Goal: Task Accomplishment & Management: Complete application form

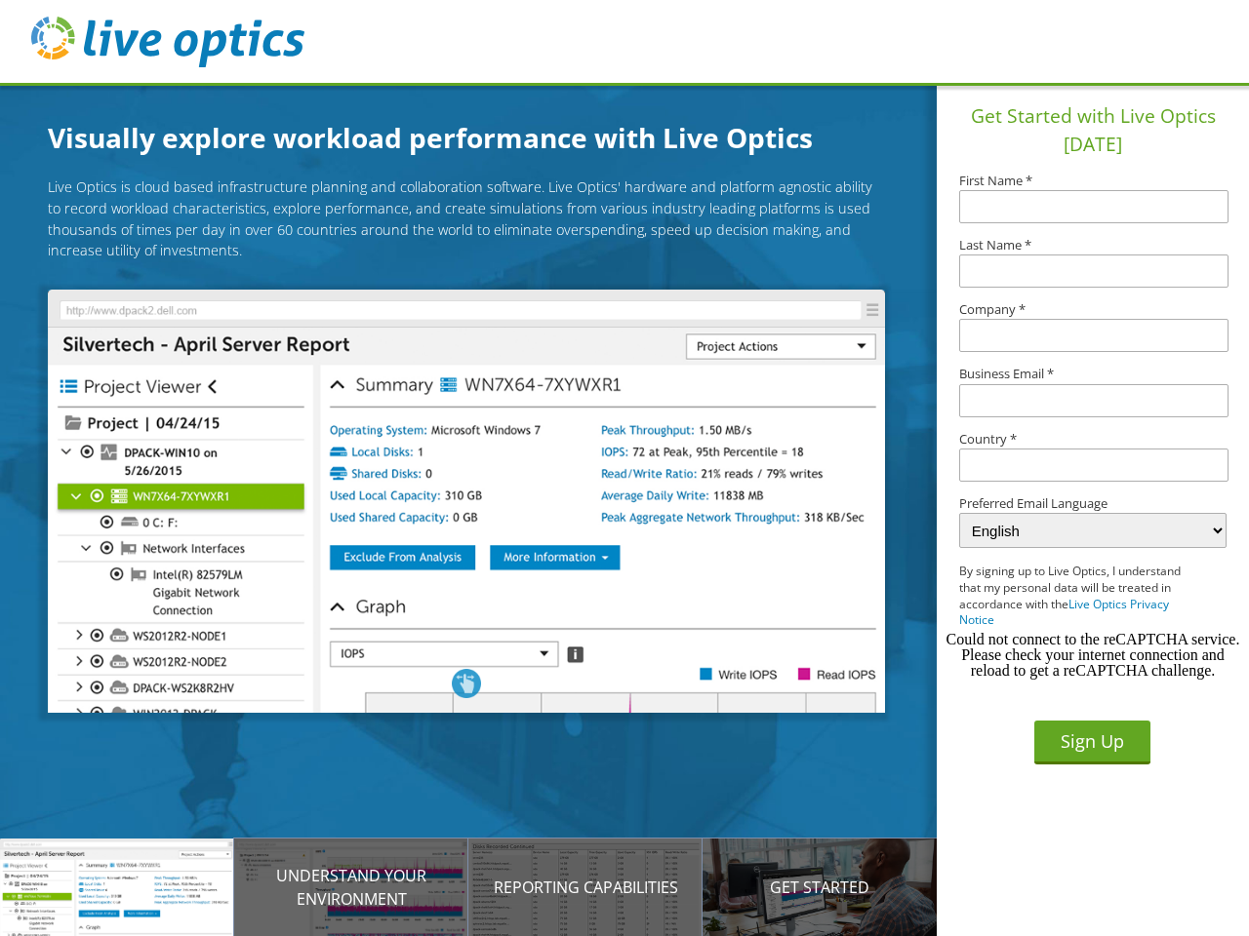
click at [481, 504] on img at bounding box center [466, 501] width 836 height 423
click at [117, 888] on p "Introducing Live Optics" at bounding box center [117, 887] width 234 height 23
click at [351, 888] on p "Understand your environment" at bounding box center [351, 887] width 234 height 47
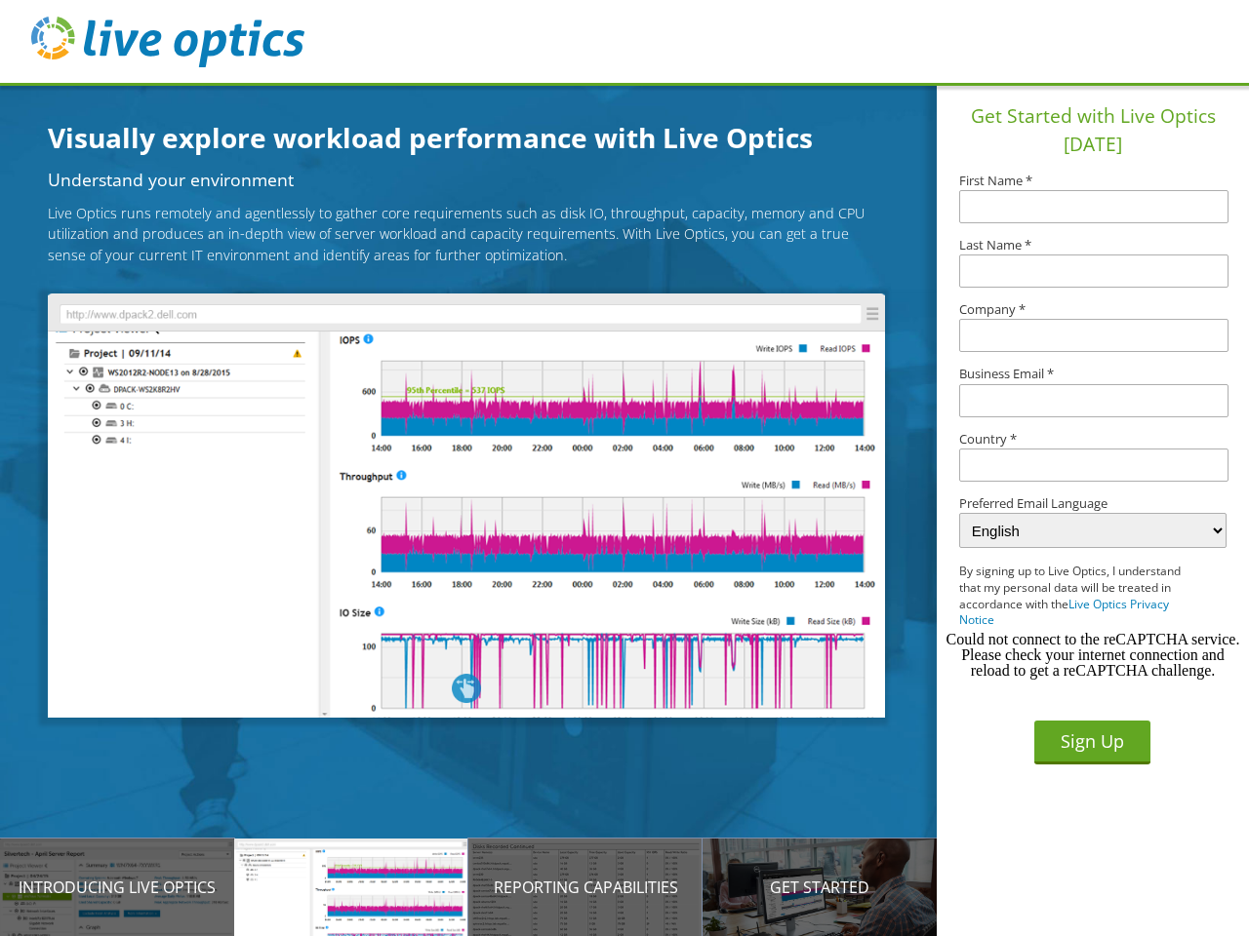
click at [585, 888] on p "Reporting Capabilities" at bounding box center [585, 887] width 234 height 23
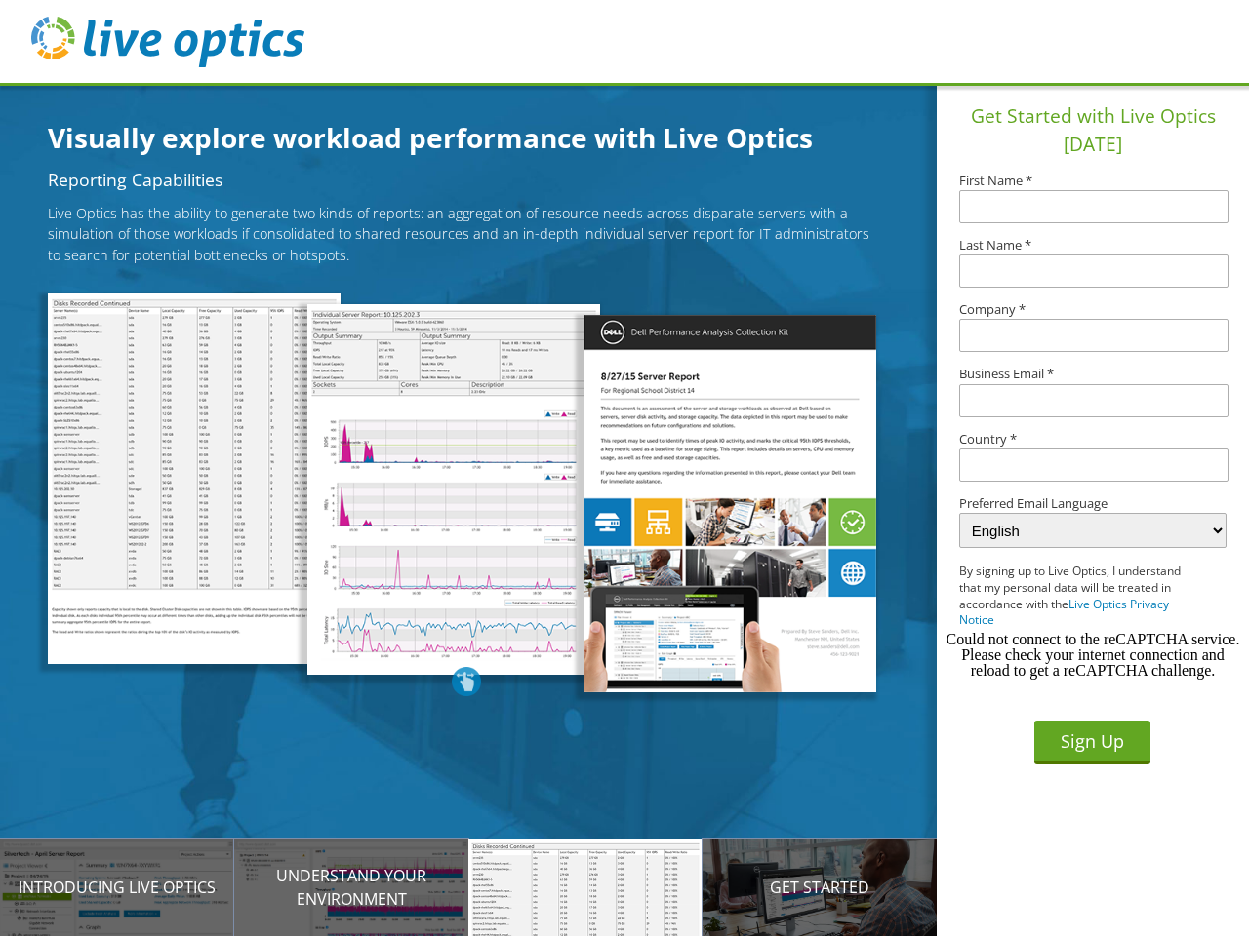
click at [819, 888] on p "Get Started" at bounding box center [819, 887] width 234 height 23
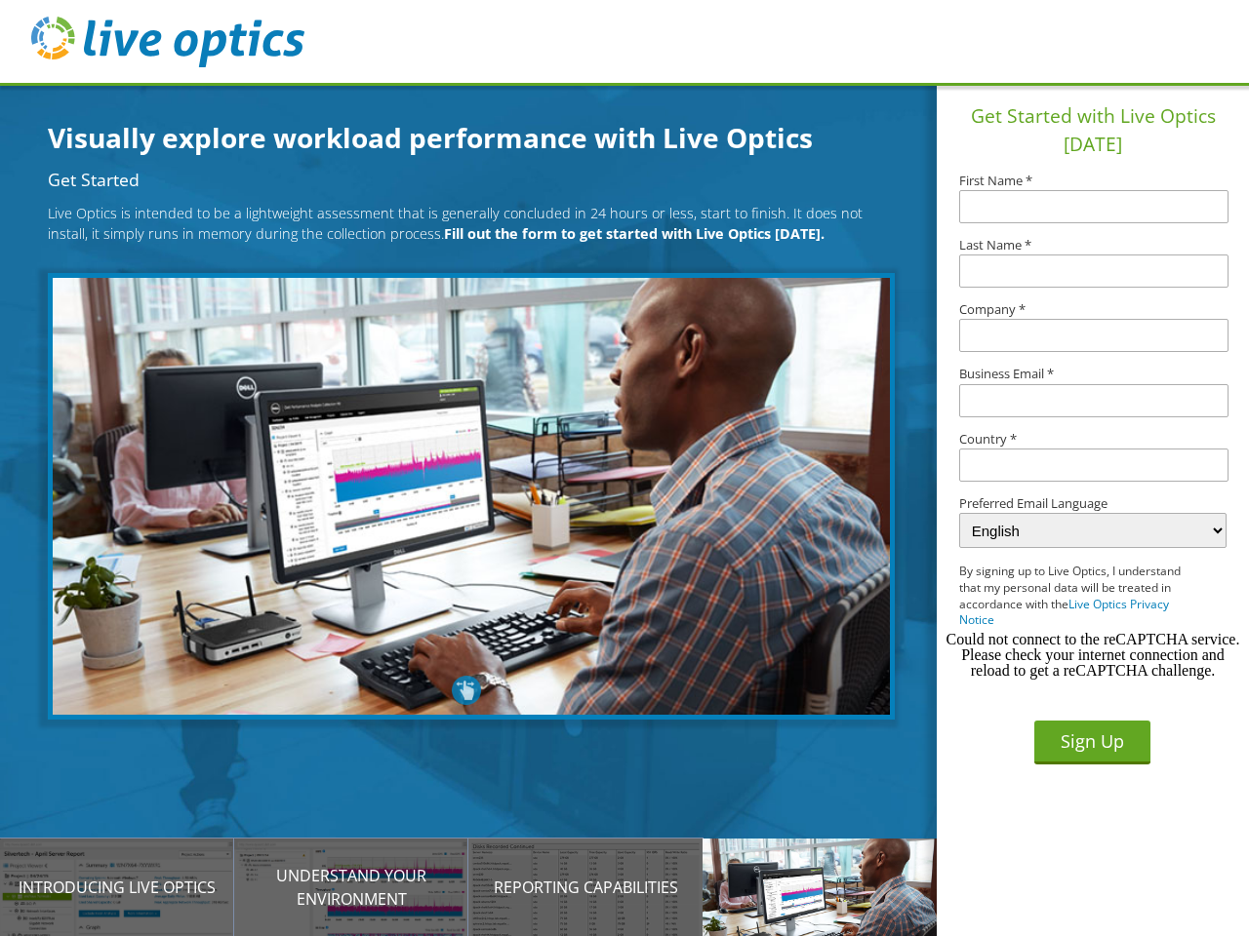
click at [1093, 465] on input "text" at bounding box center [1093, 465] width 269 height 33
click at [1091, 742] on button "Sign Up" at bounding box center [1092, 743] width 116 height 44
click at [1092, 655] on div "Could not connect to the reCAPTCHA service. Please check your internet connecti…" at bounding box center [1092, 655] width 297 height 47
